Goal: Information Seeking & Learning: Learn about a topic

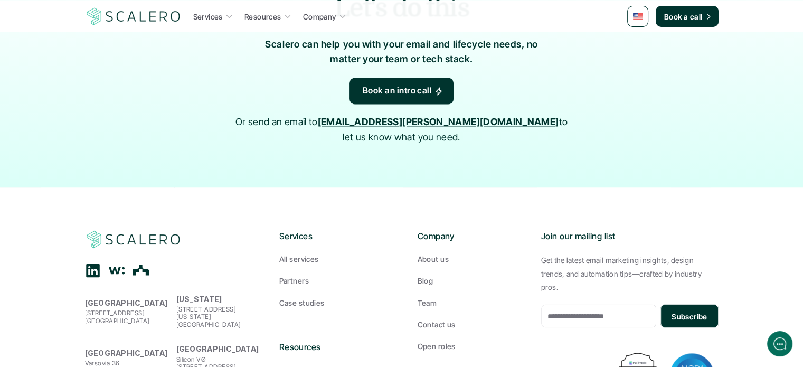
scroll to position [1784, 0]
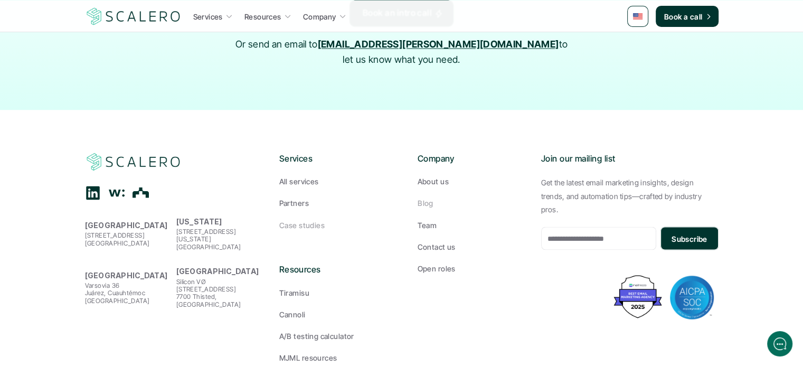
click at [305, 219] on p "Case studies" at bounding box center [301, 224] width 45 height 11
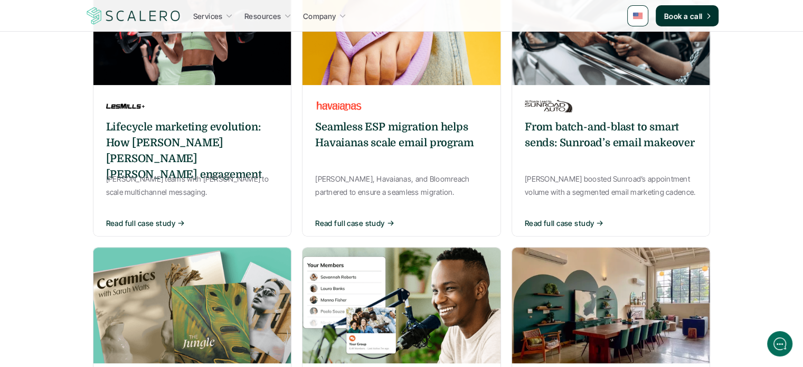
scroll to position [211, 0]
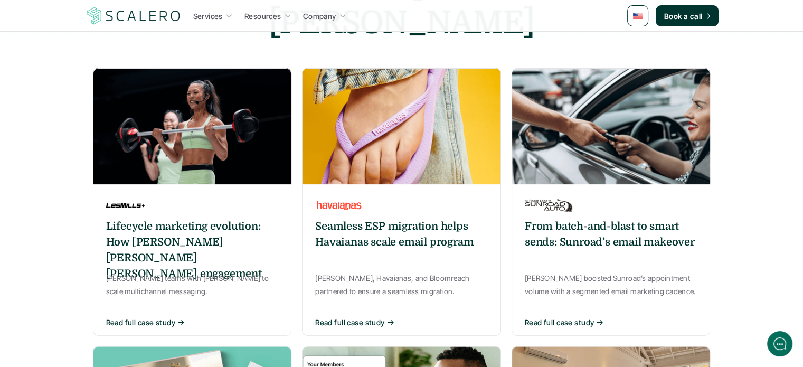
click at [615, 219] on h6 "From batch-and-blast to smart sends: Sunroad’s email makeover" at bounding box center [611, 235] width 173 height 32
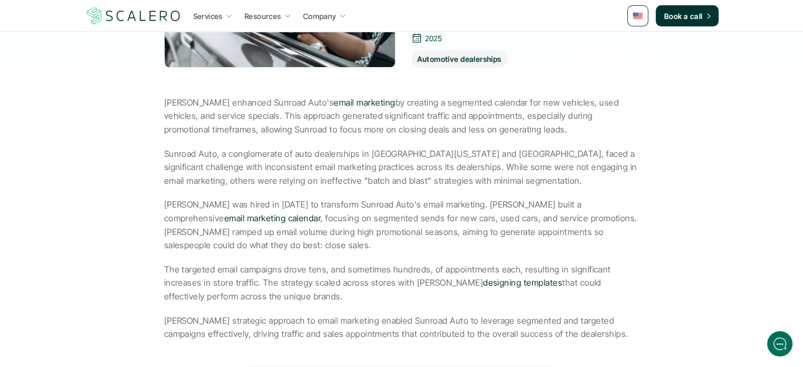
scroll to position [317, 0]
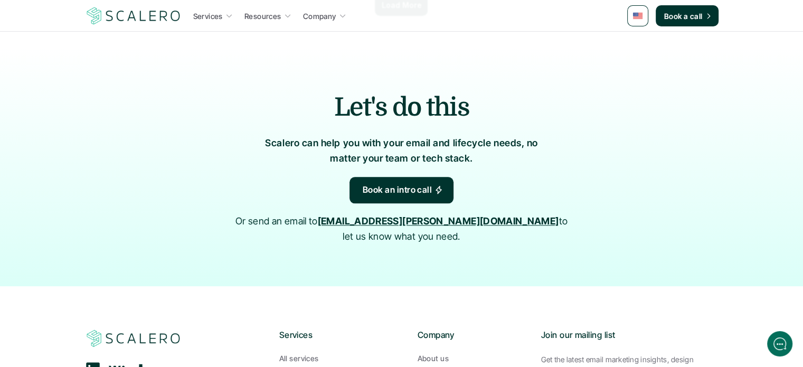
scroll to position [1003, 0]
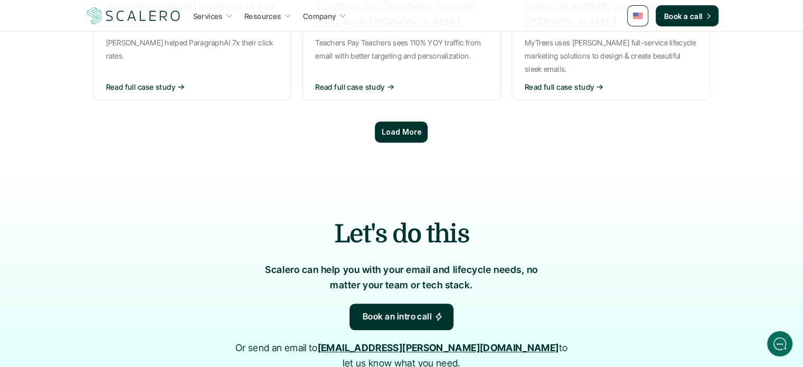
click at [415, 128] on p "Load More" at bounding box center [401, 132] width 40 height 9
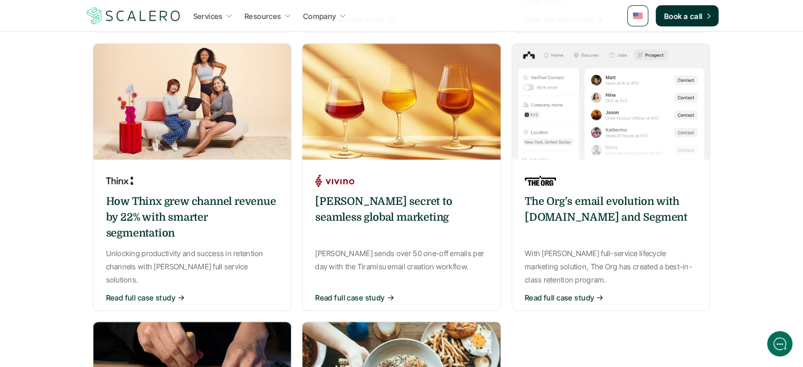
scroll to position [1215, 0]
